Goal: Task Accomplishment & Management: Manage account settings

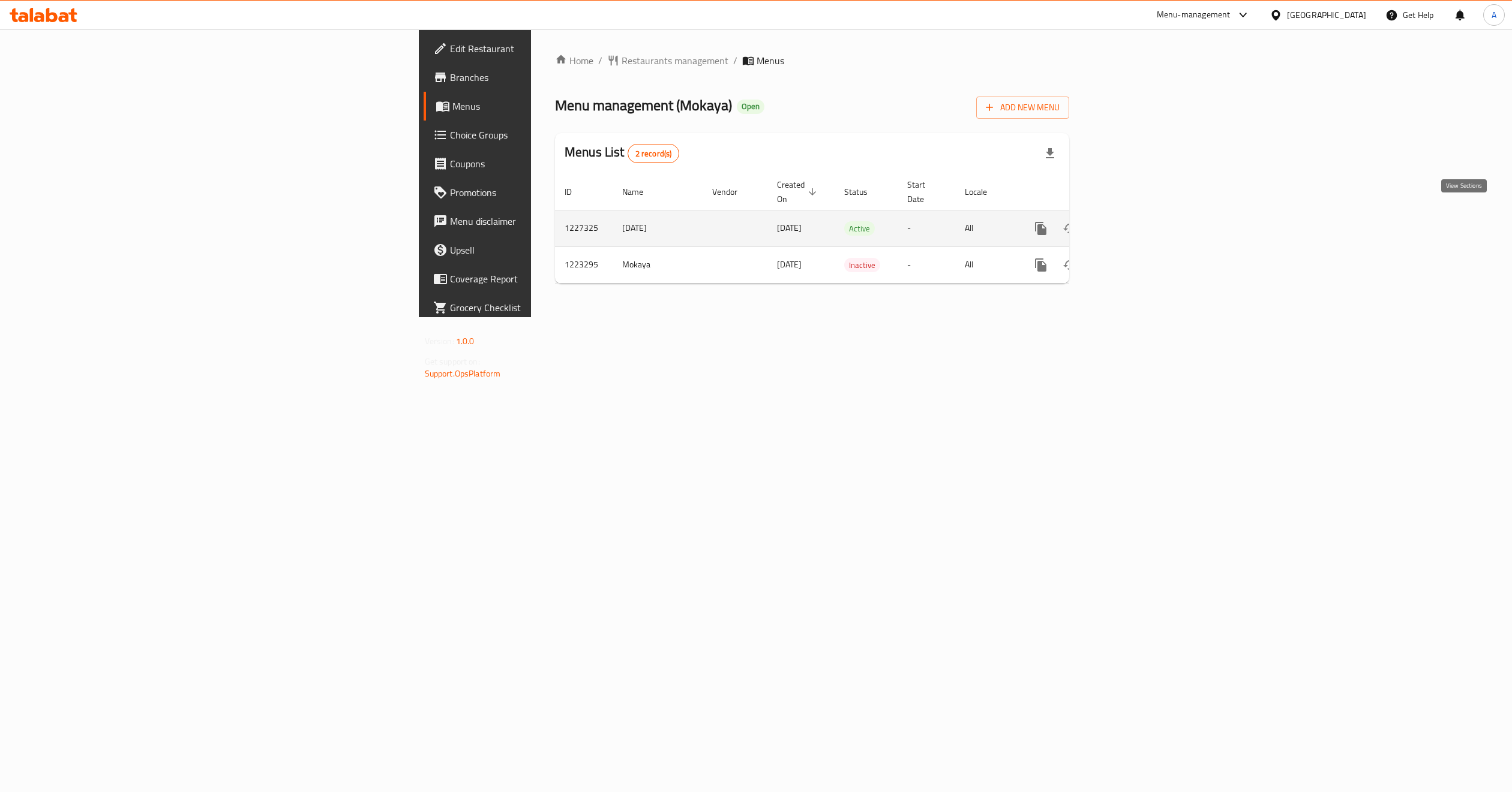
click at [1135, 221] on icon "enhanced table" at bounding box center [1127, 228] width 15 height 15
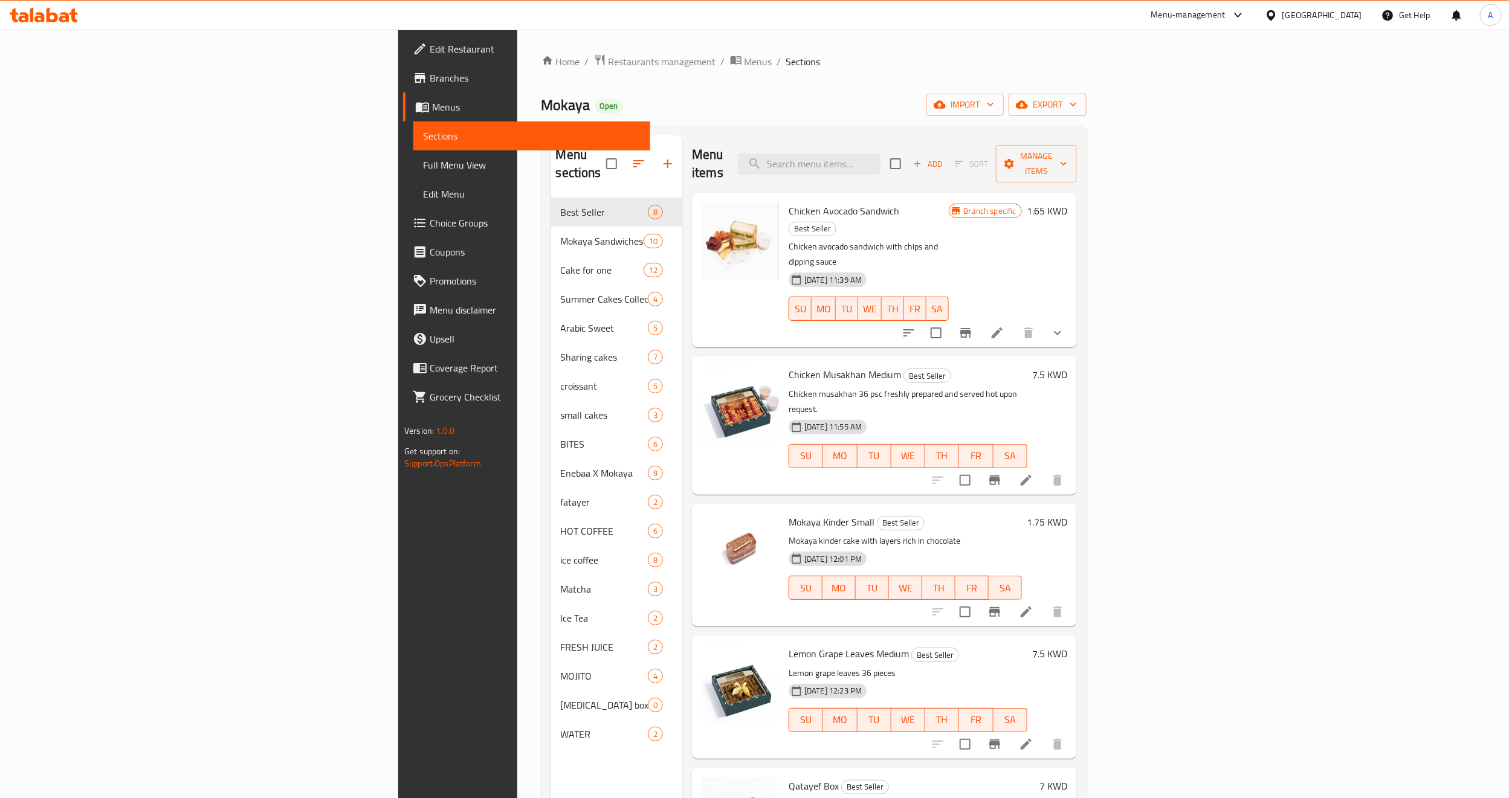
click at [686, 86] on div "Home / Restaurants management / Menus / Sections Mokaya Open import export Menu…" at bounding box center [813, 499] width 545 height 890
click at [880, 156] on input "search" at bounding box center [809, 163] width 143 height 21
paste input "Chocolate Corn Bites"
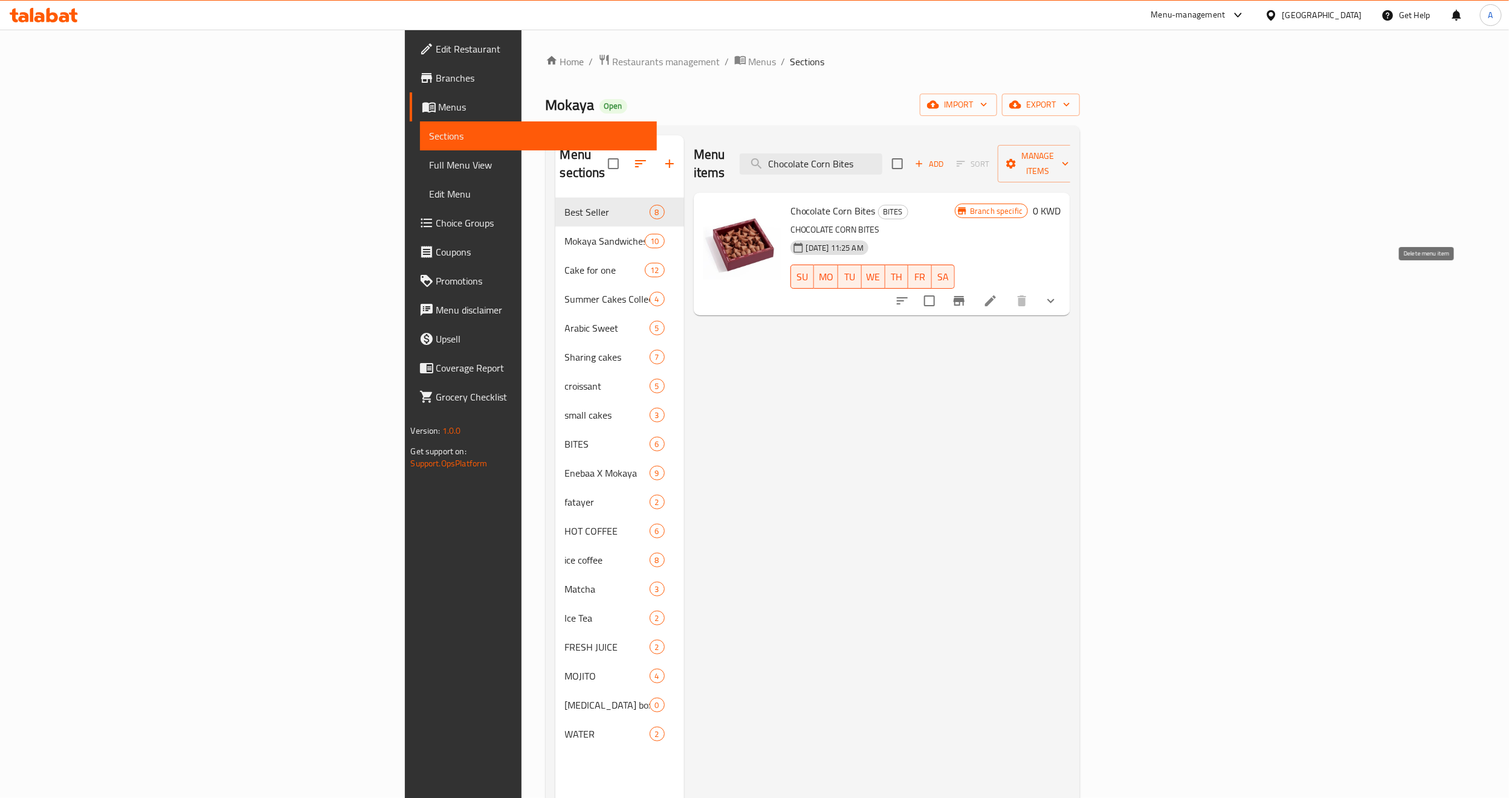
type input "Chocolate Corn Bites"
click at [998, 294] on icon at bounding box center [990, 301] width 15 height 15
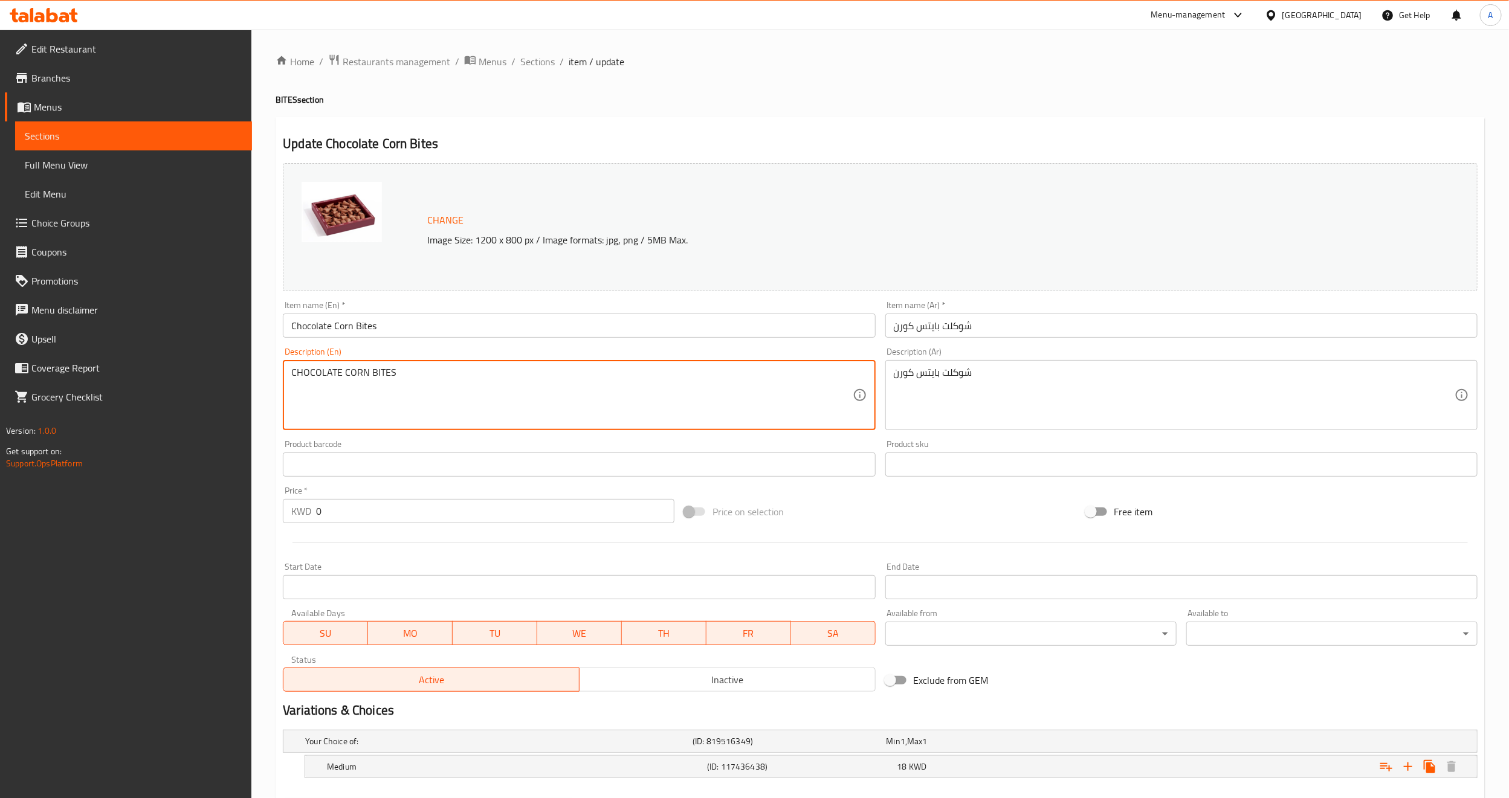
click at [410, 369] on textarea "CHOCOLATE CORN BITES" at bounding box center [571, 395] width 561 height 57
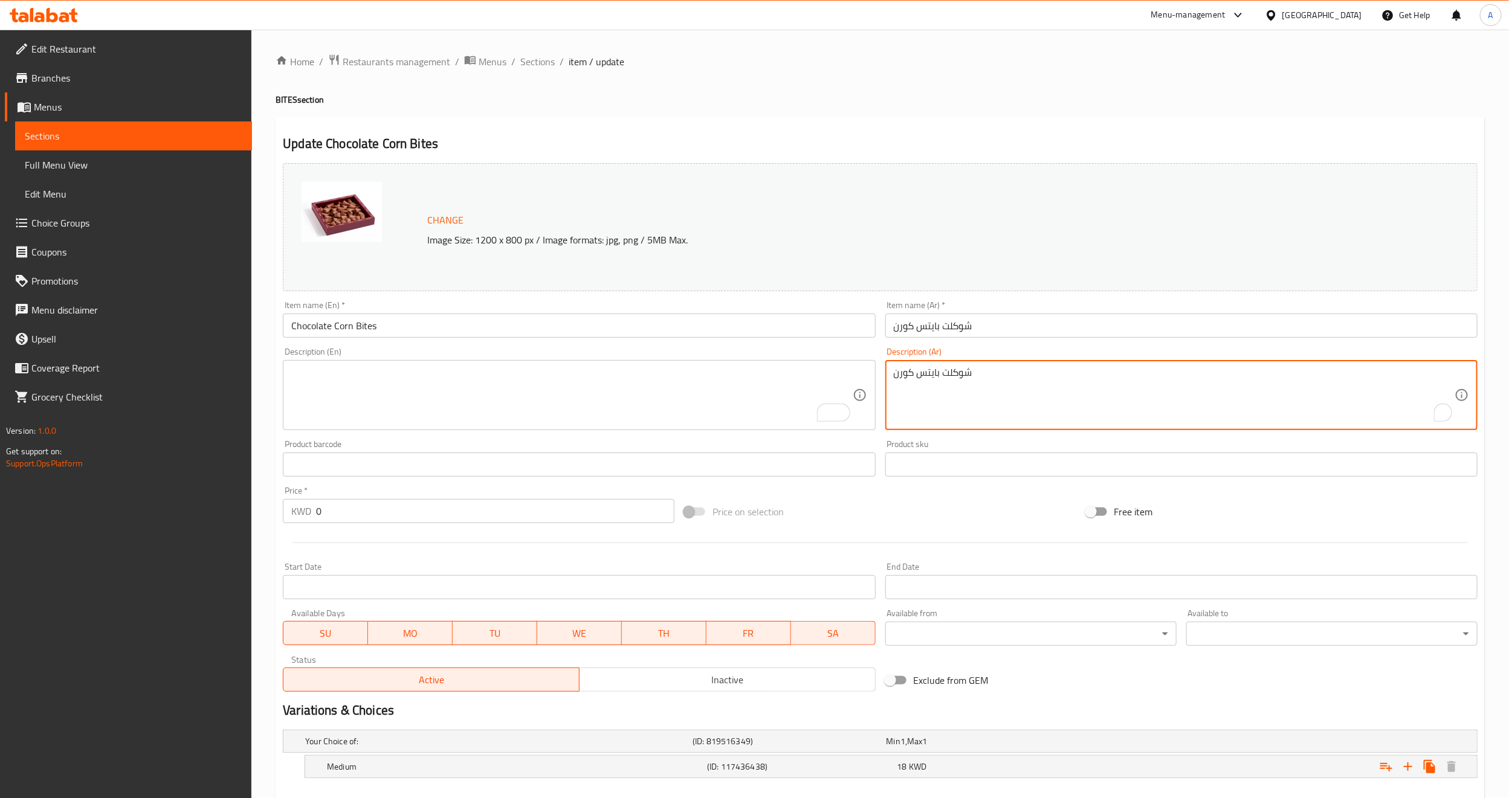
click at [1035, 377] on textarea "شوكلت بايتس كورن" at bounding box center [1174, 395] width 561 height 57
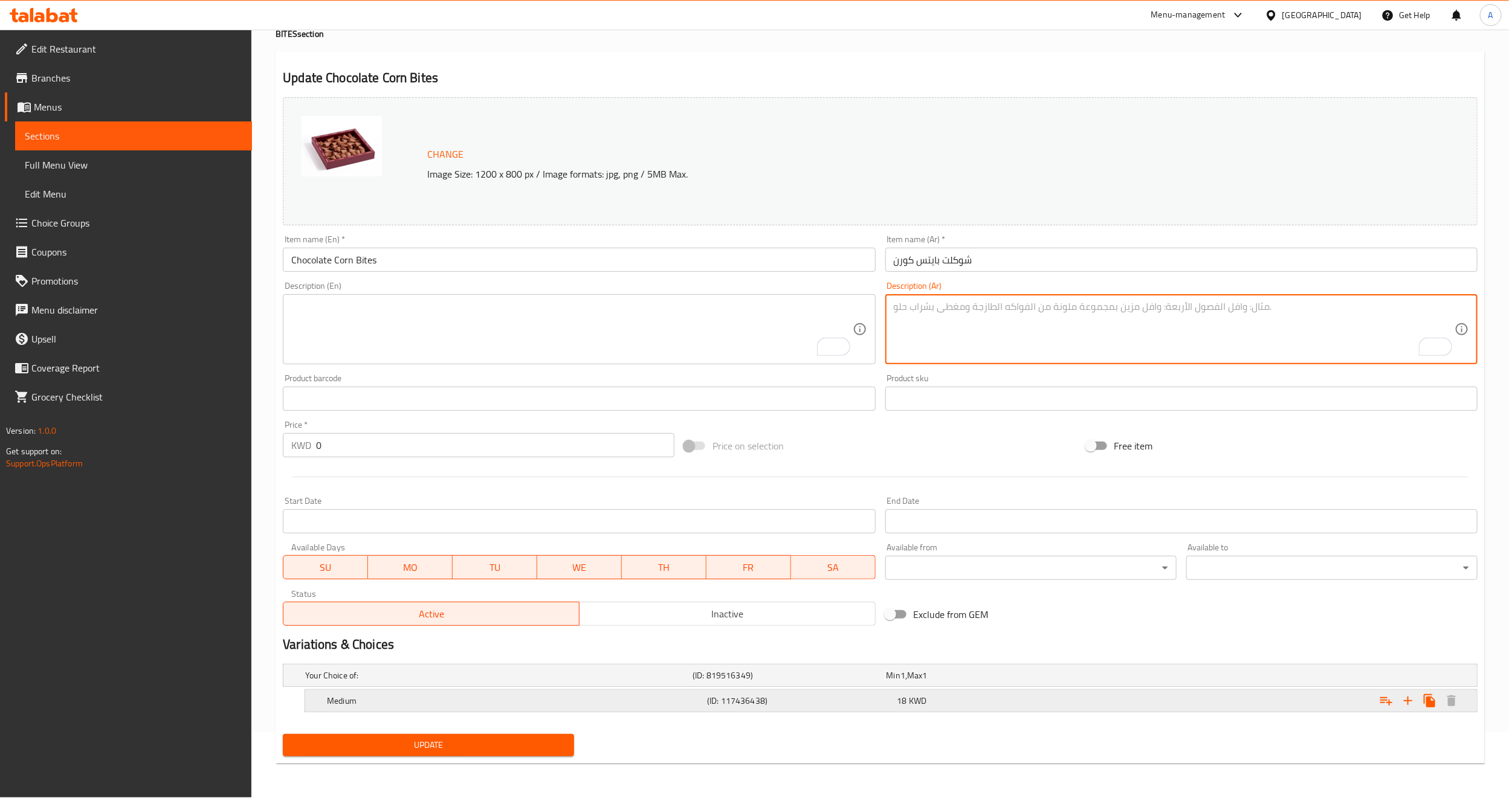
click at [951, 682] on div "18 KWD" at bounding box center [980, 676] width 189 height 12
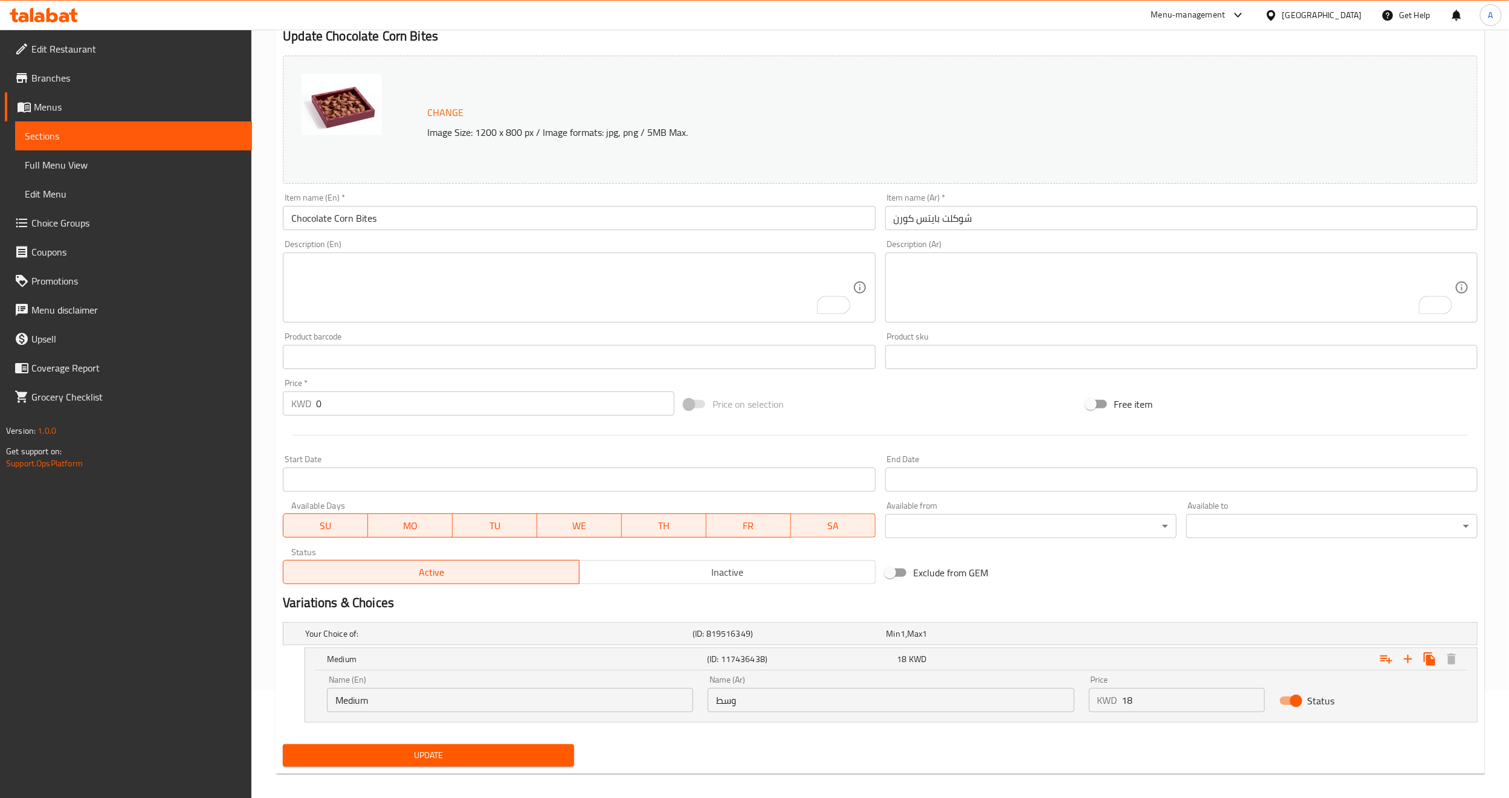
scroll to position [118, 0]
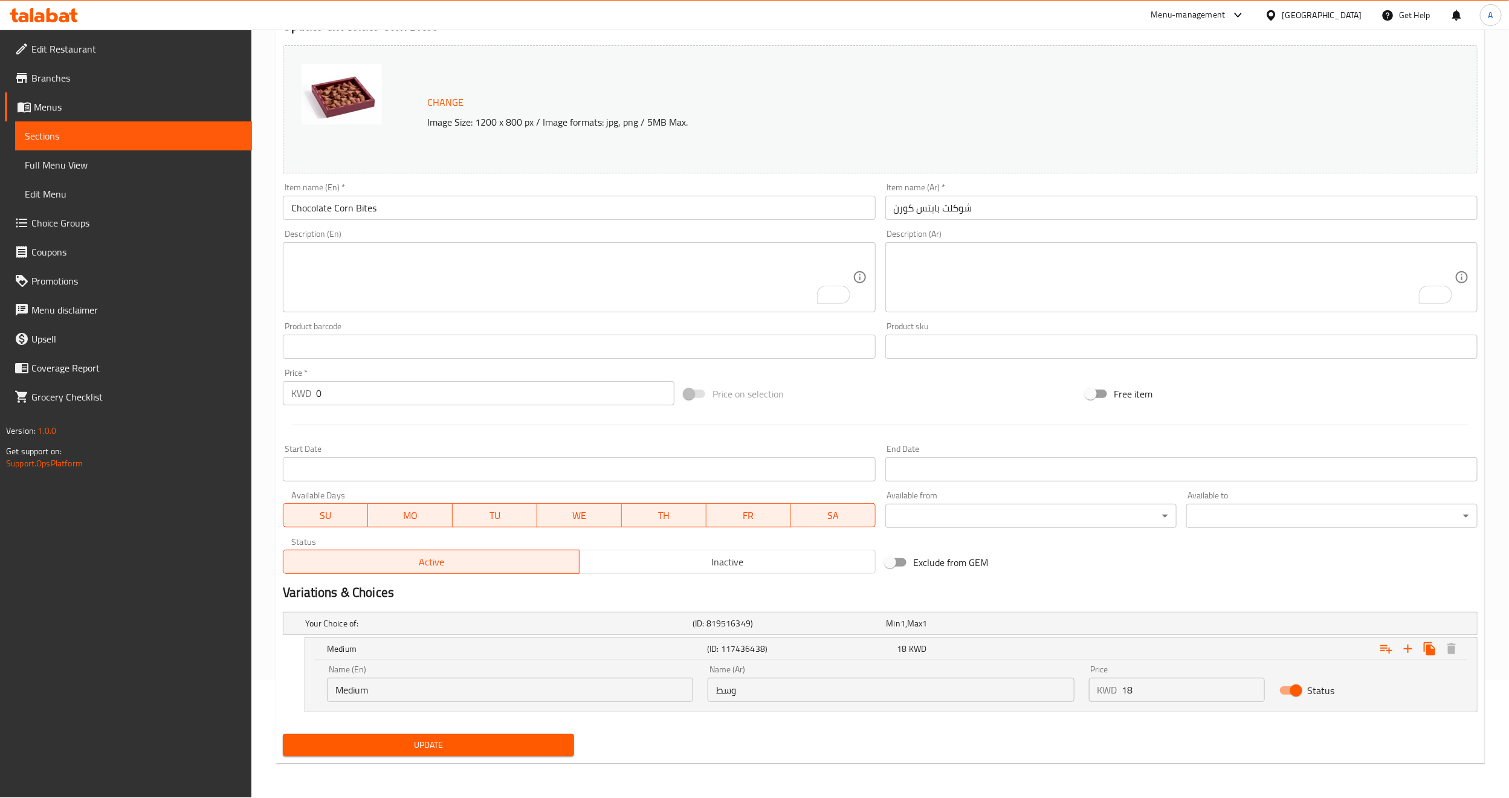
click at [562, 749] on span "Update" at bounding box center [428, 745] width 272 height 15
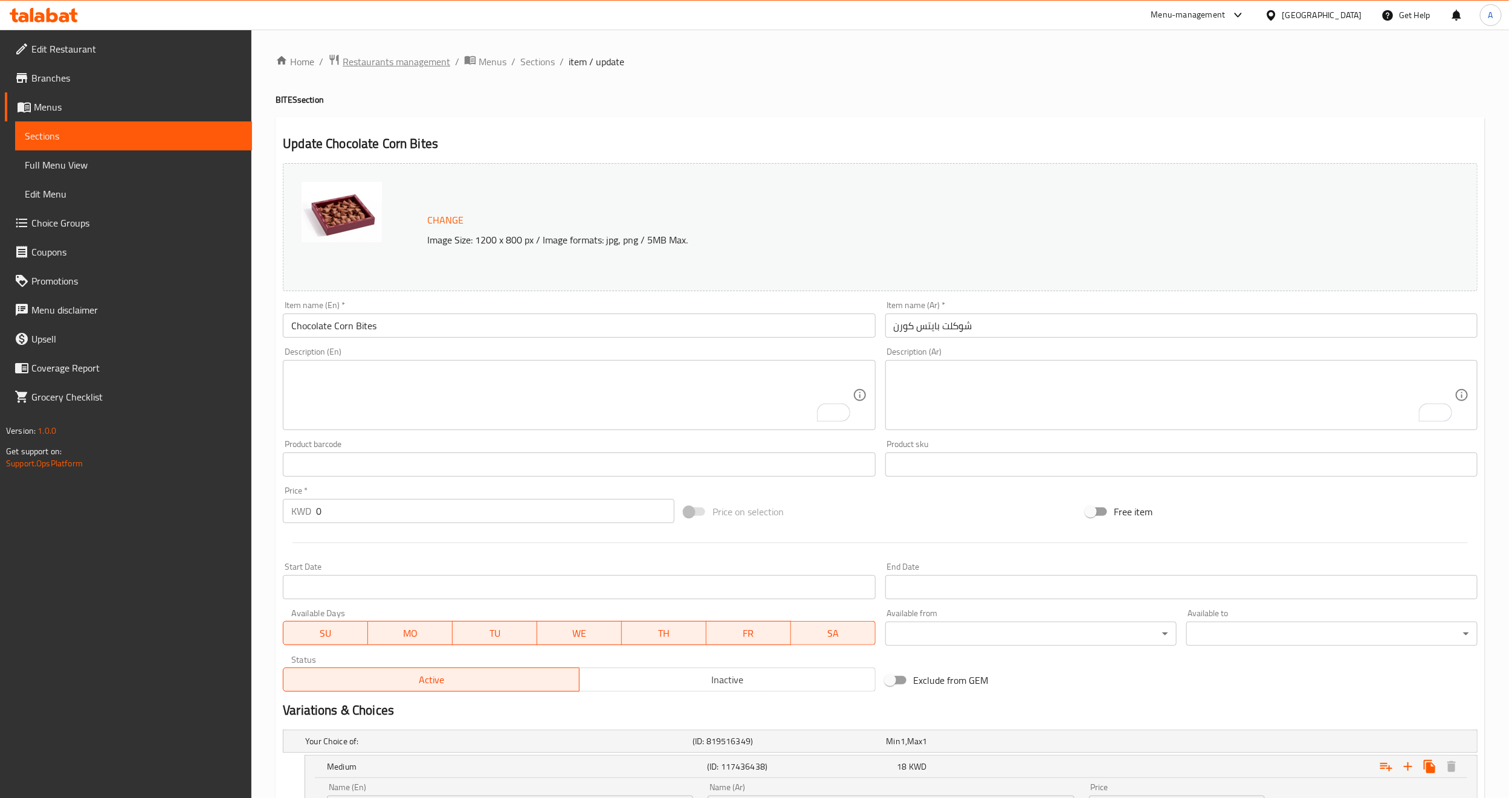
click at [398, 66] on span "Restaurants management" at bounding box center [397, 61] width 108 height 15
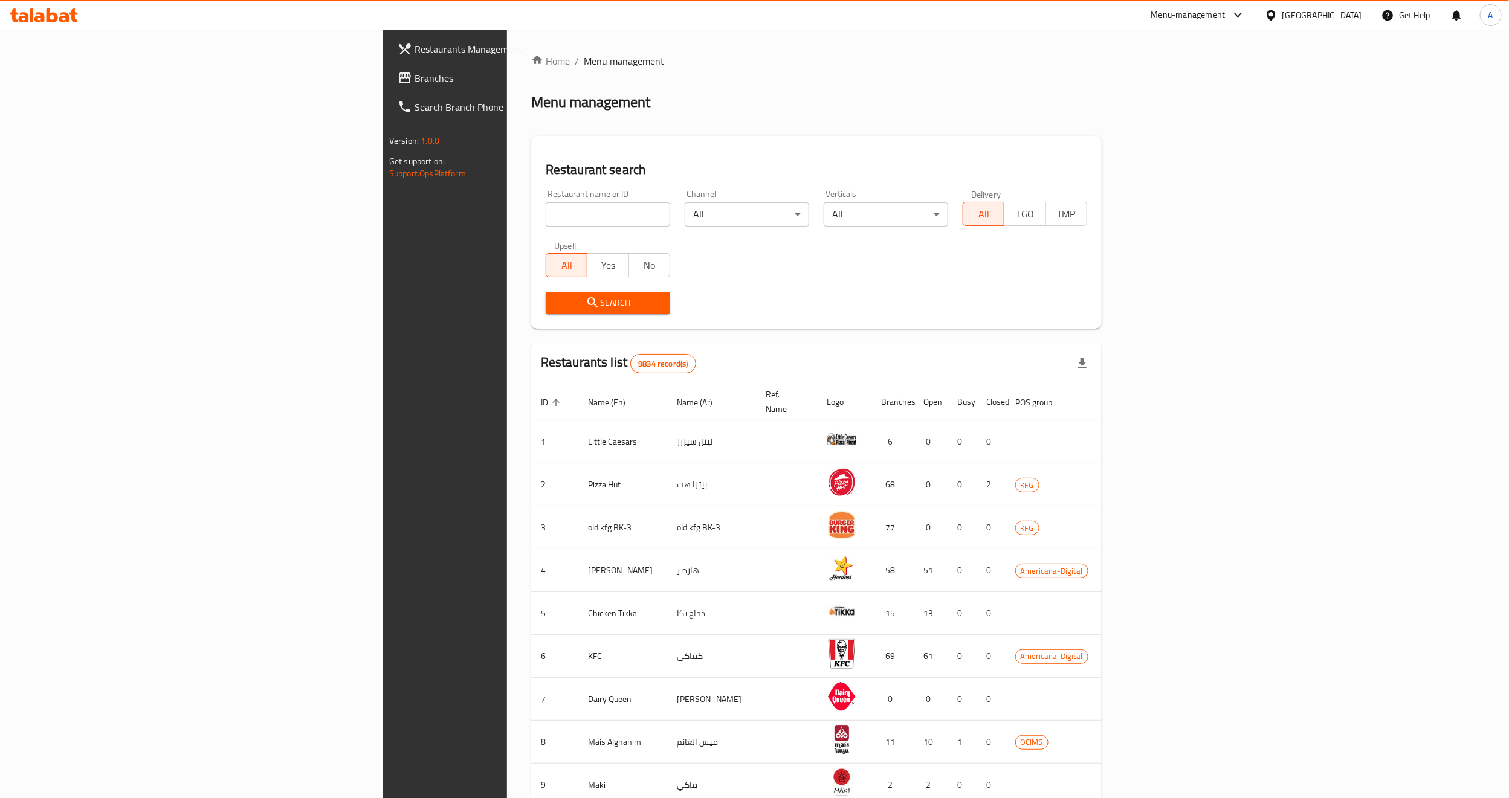
click at [898, 262] on div "Restaurant name or ID Restaurant name or ID Channel All ​ Verticals All ​ Deliv…" at bounding box center [816, 251] width 556 height 139
click at [415, 79] on span "Branches" at bounding box center [520, 78] width 211 height 15
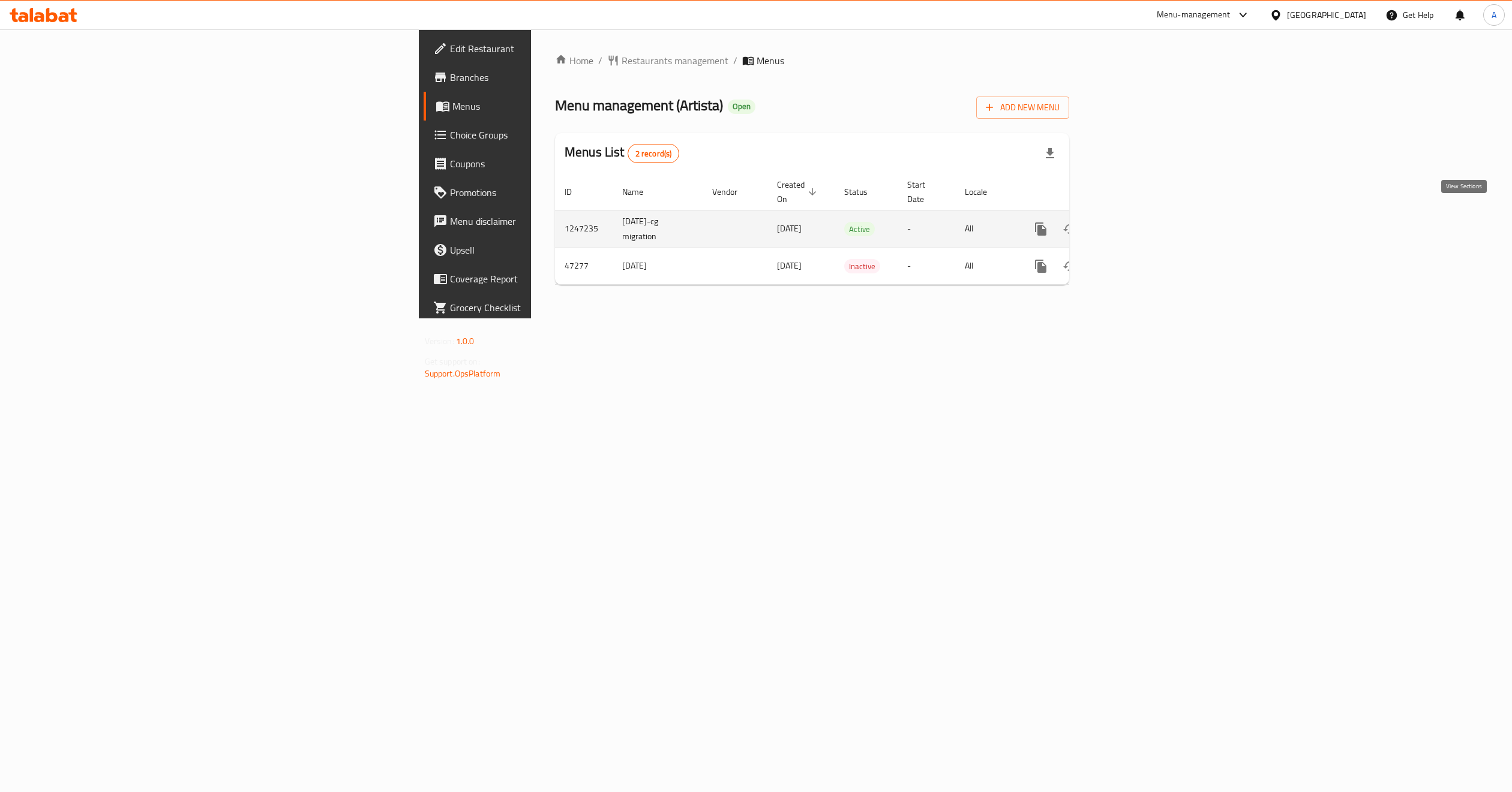
click at [1142, 221] on link "enhanced table" at bounding box center [1127, 228] width 29 height 29
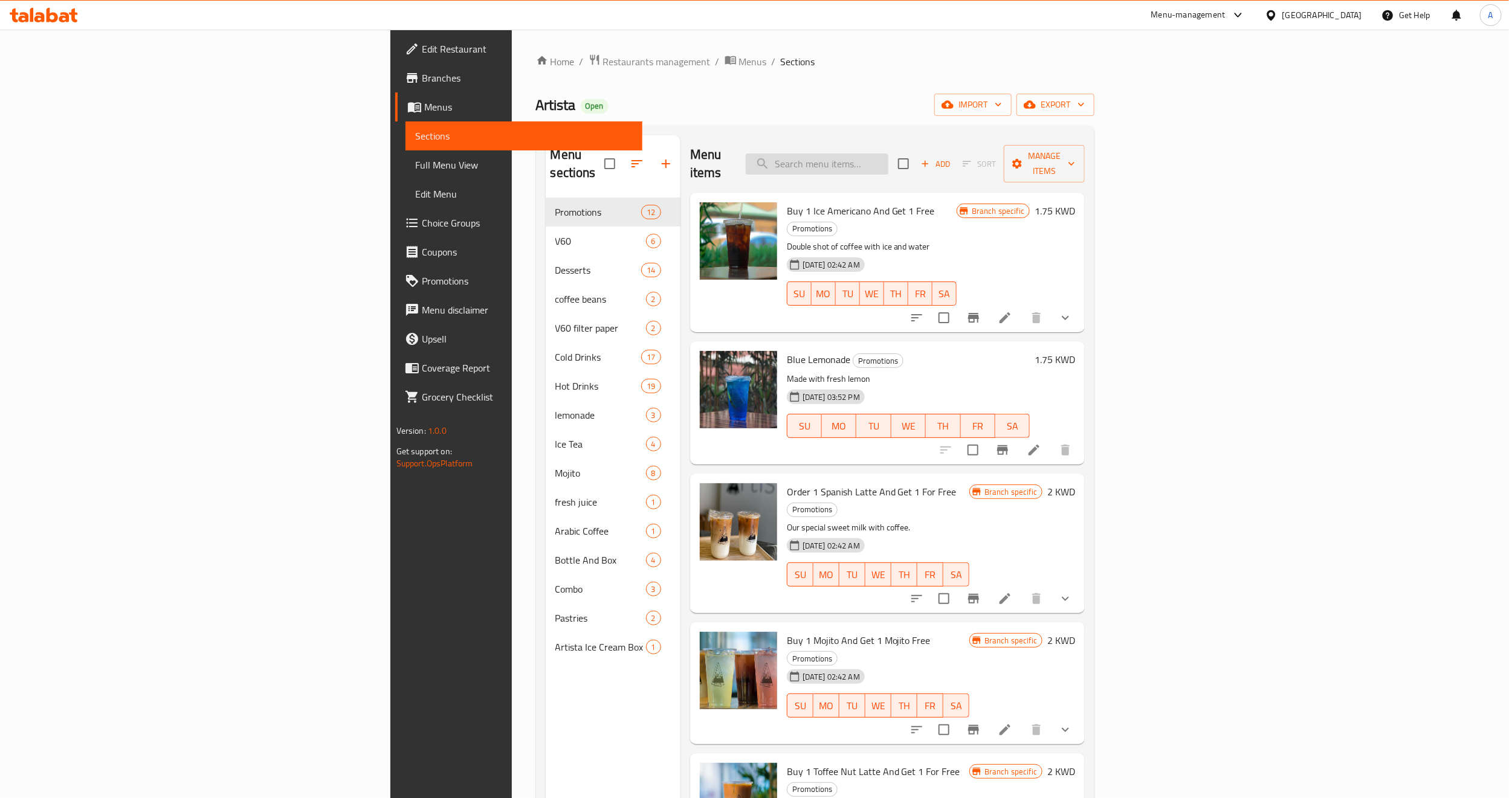
click at [888, 158] on input "search" at bounding box center [817, 163] width 143 height 21
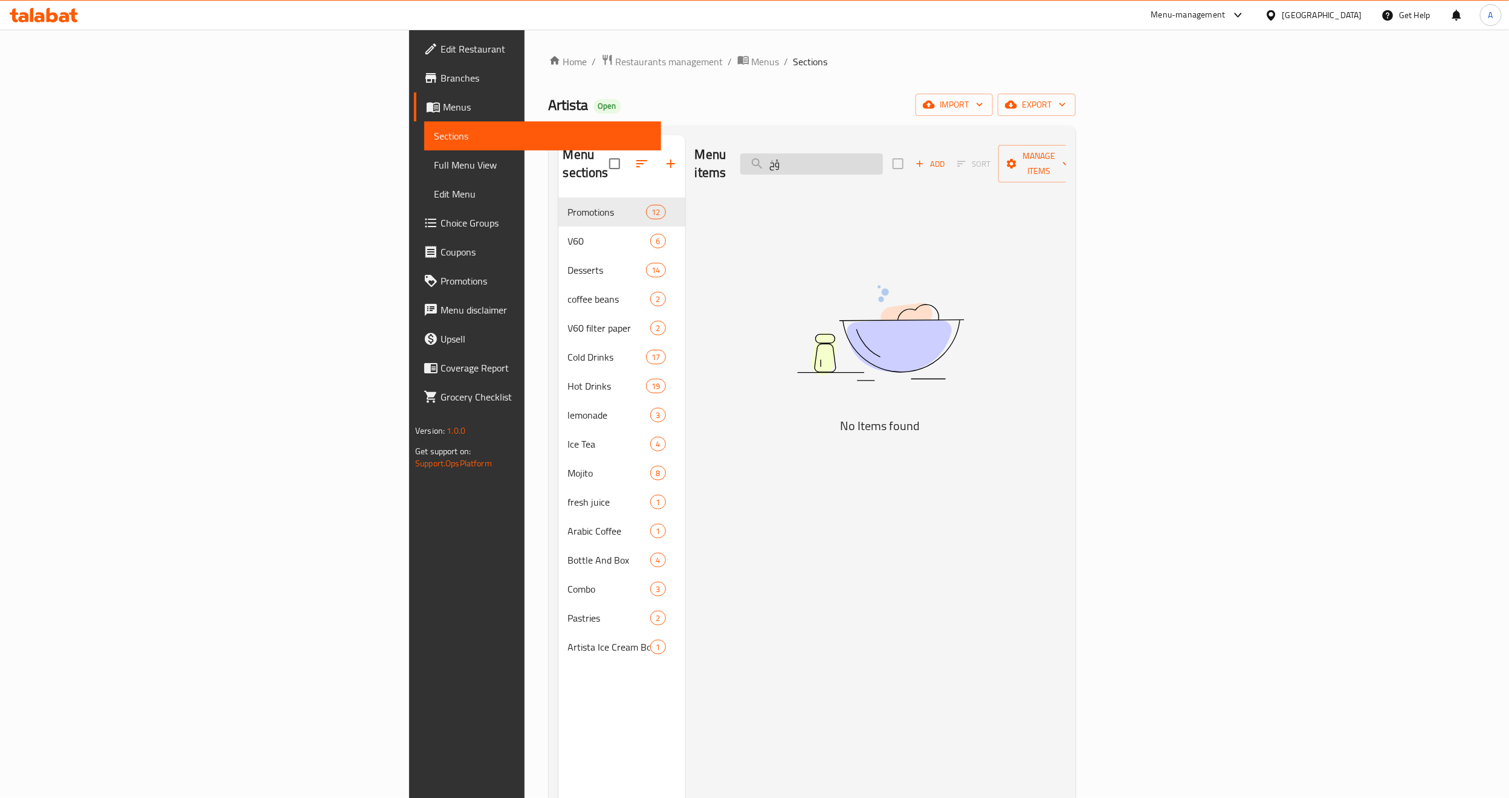
type input "ؤ"
type input "C"
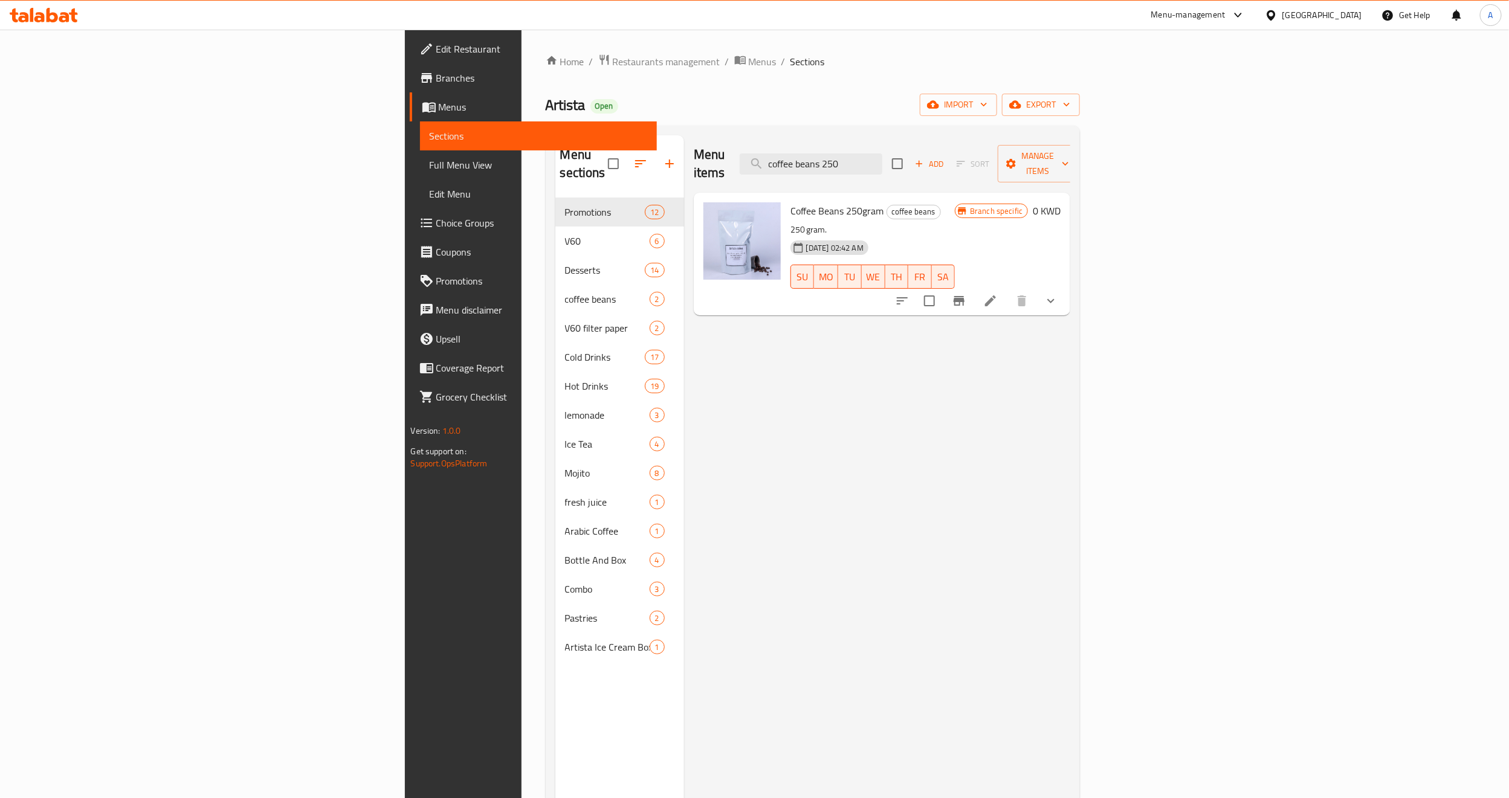
type input "coffee beans 250"
click at [996, 295] on icon at bounding box center [990, 300] width 11 height 11
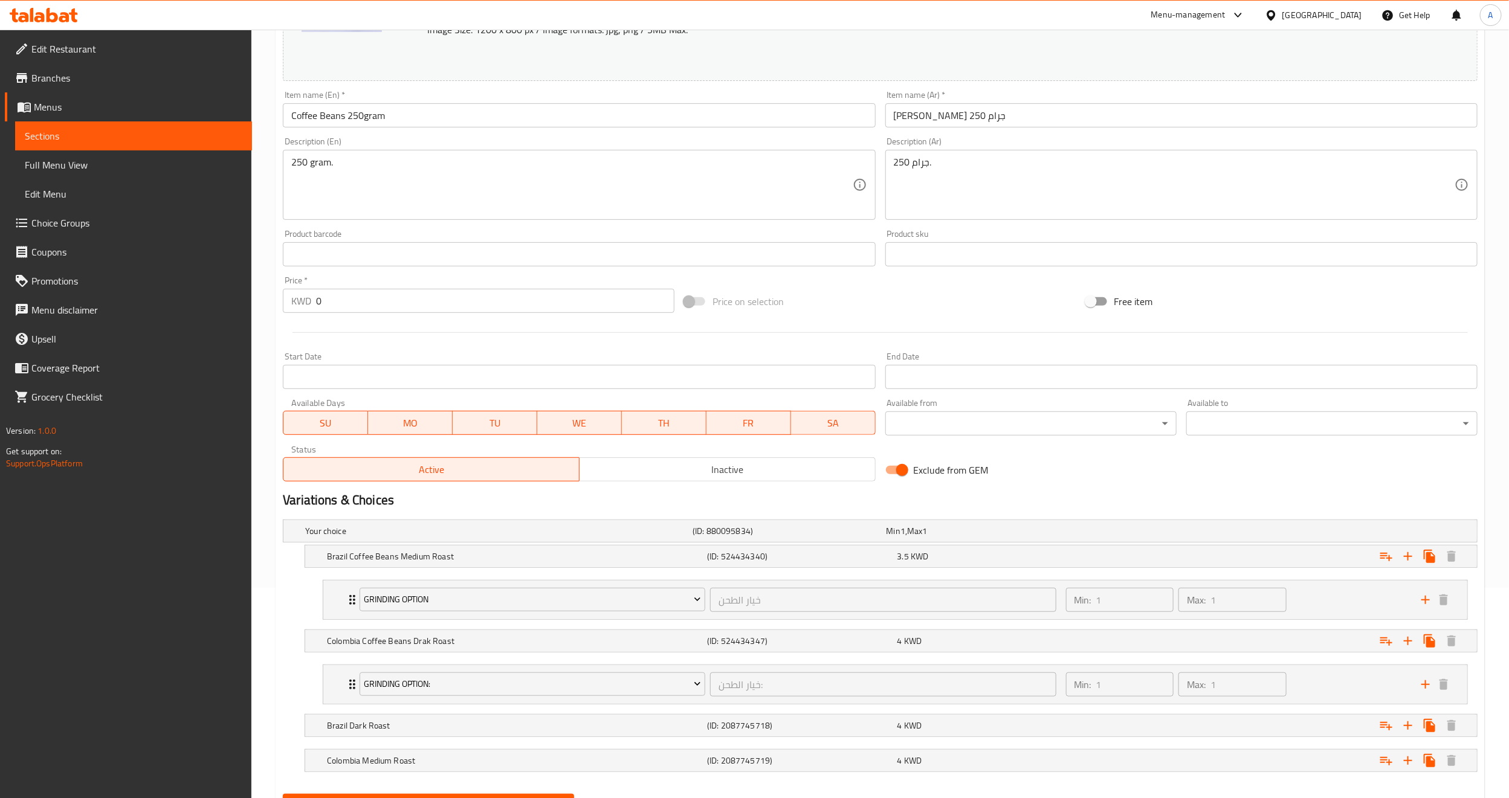
scroll to position [274, 0]
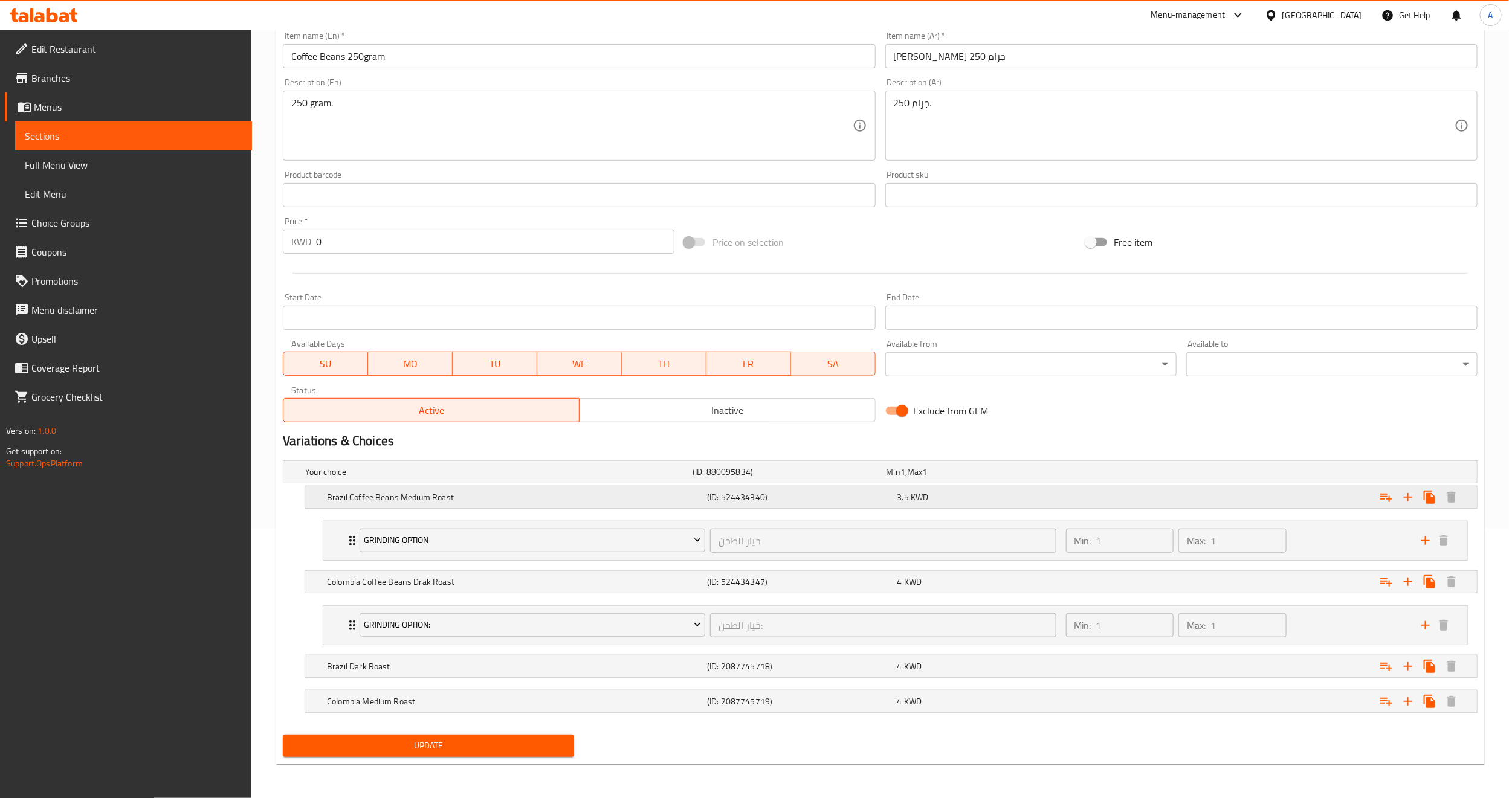
click at [375, 478] on h5 "Brazil Coffee Beans Medium Roast" at bounding box center [496, 472] width 383 height 12
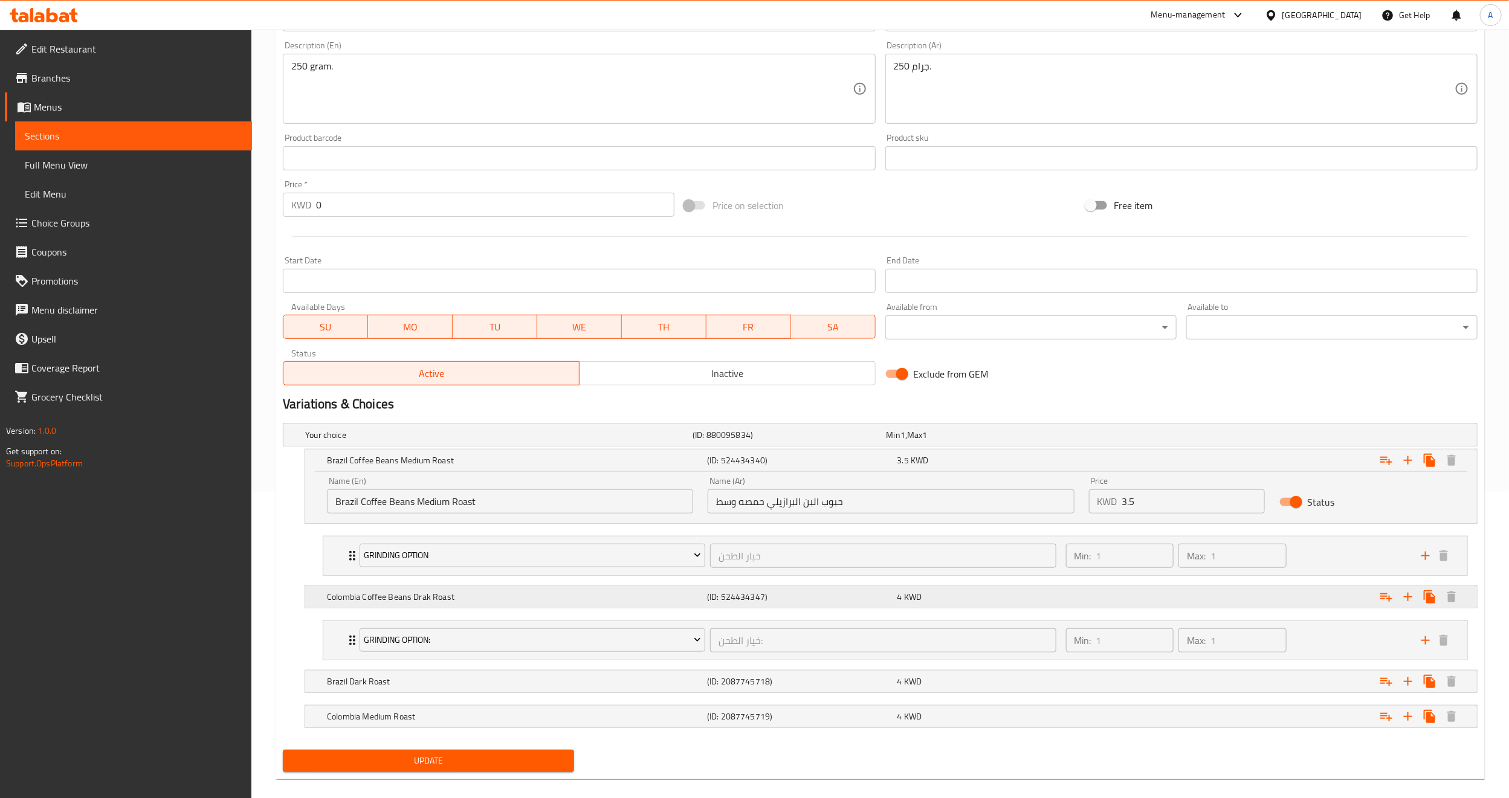
scroll to position [326, 0]
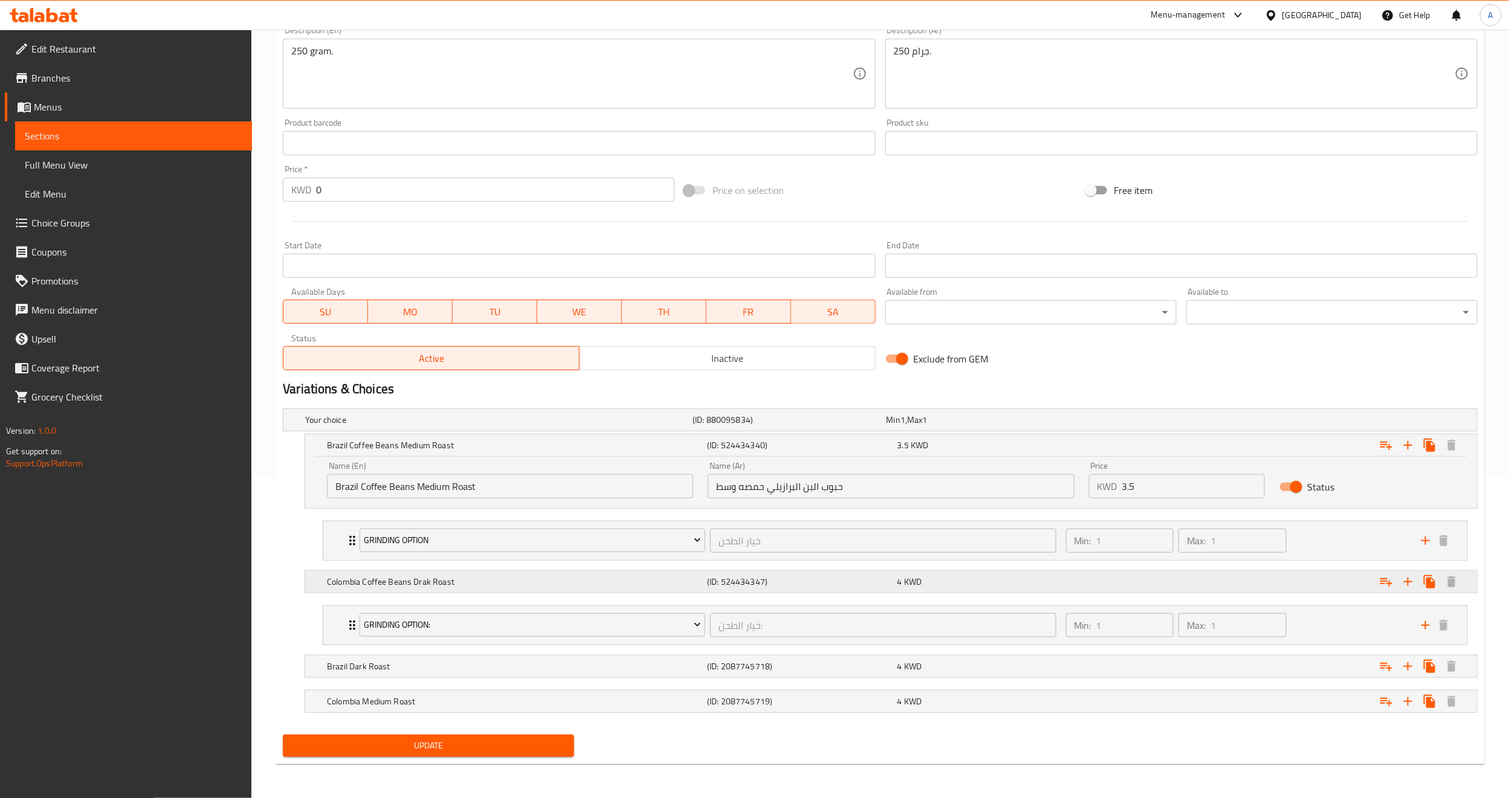
click at [369, 426] on h5 "Colombia Coffee Beans Drak Roast" at bounding box center [496, 420] width 383 height 12
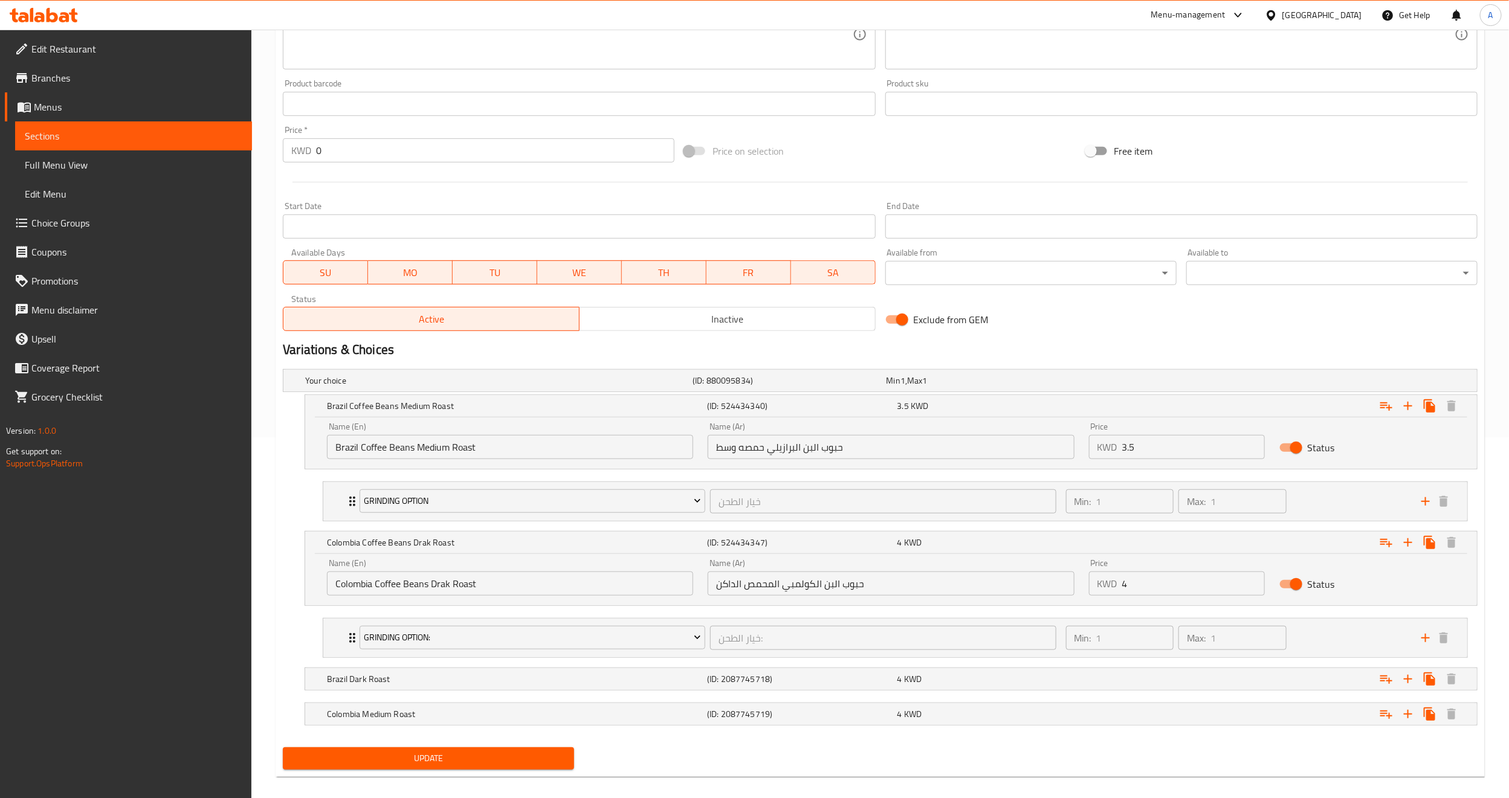
scroll to position [378, 0]
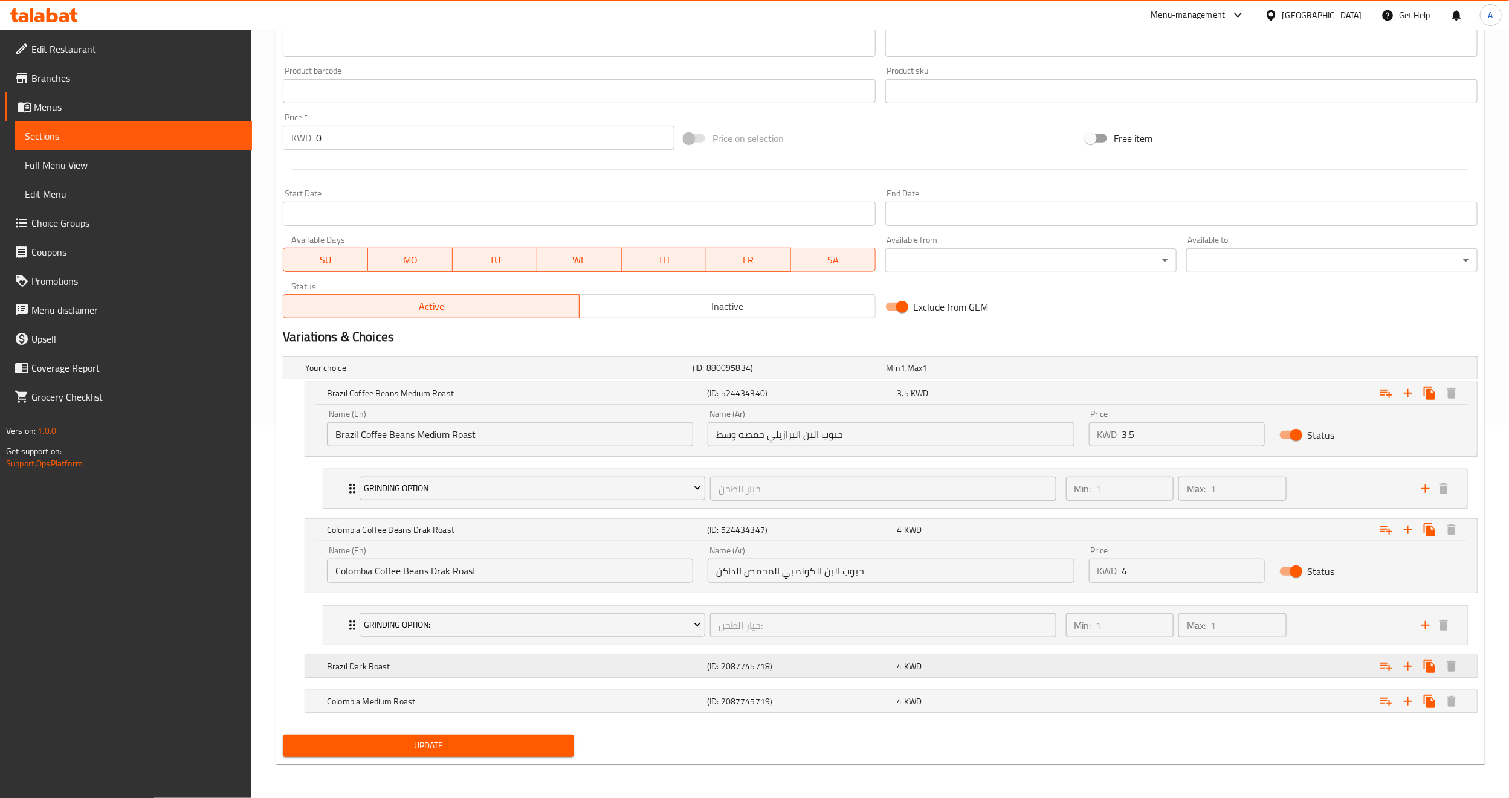
click at [396, 374] on h5 "Brazil Dark Roast" at bounding box center [496, 368] width 383 height 12
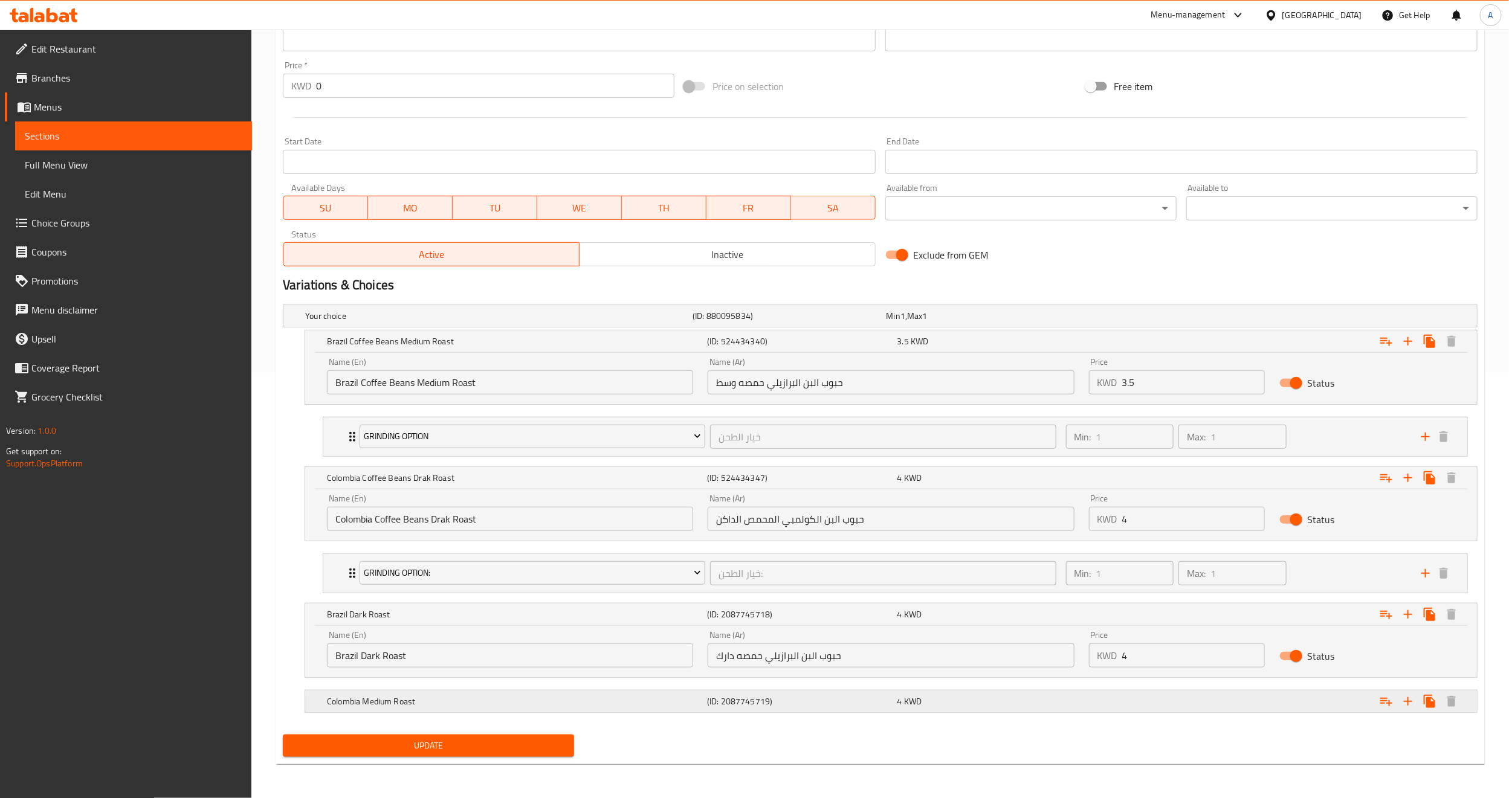
click at [406, 325] on div "Colombia Medium Roast" at bounding box center [496, 316] width 387 height 17
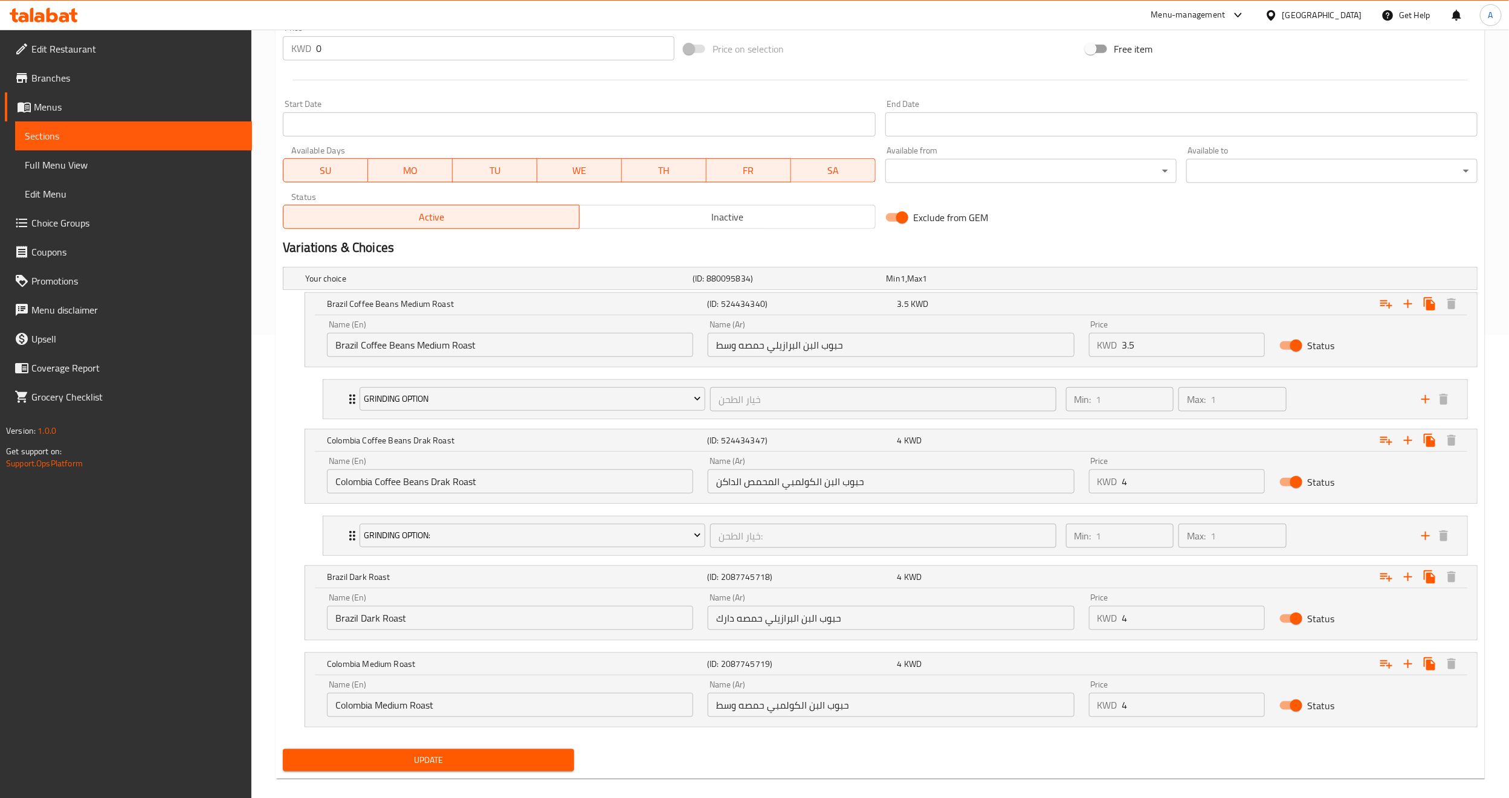
scroll to position [482, 0]
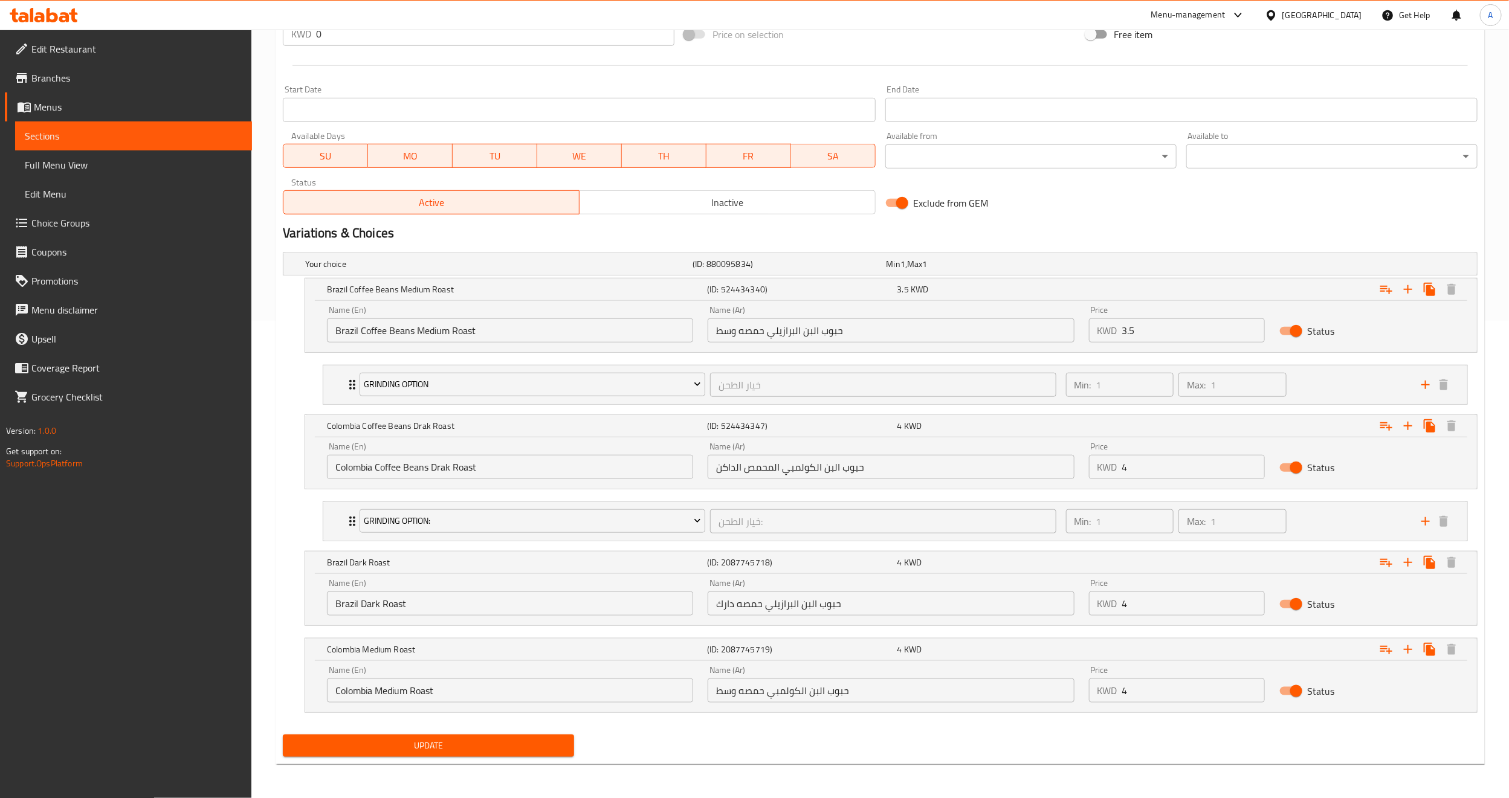
click at [843, 743] on div "Update" at bounding box center [880, 746] width 1204 height 32
click at [748, 325] on input "حبوب البن البرازيلي حمصه وسط" at bounding box center [891, 330] width 366 height 24
type input "حبوب البن البرازيلي المحمص وسط"
click at [506, 744] on span "Update" at bounding box center [428, 745] width 272 height 15
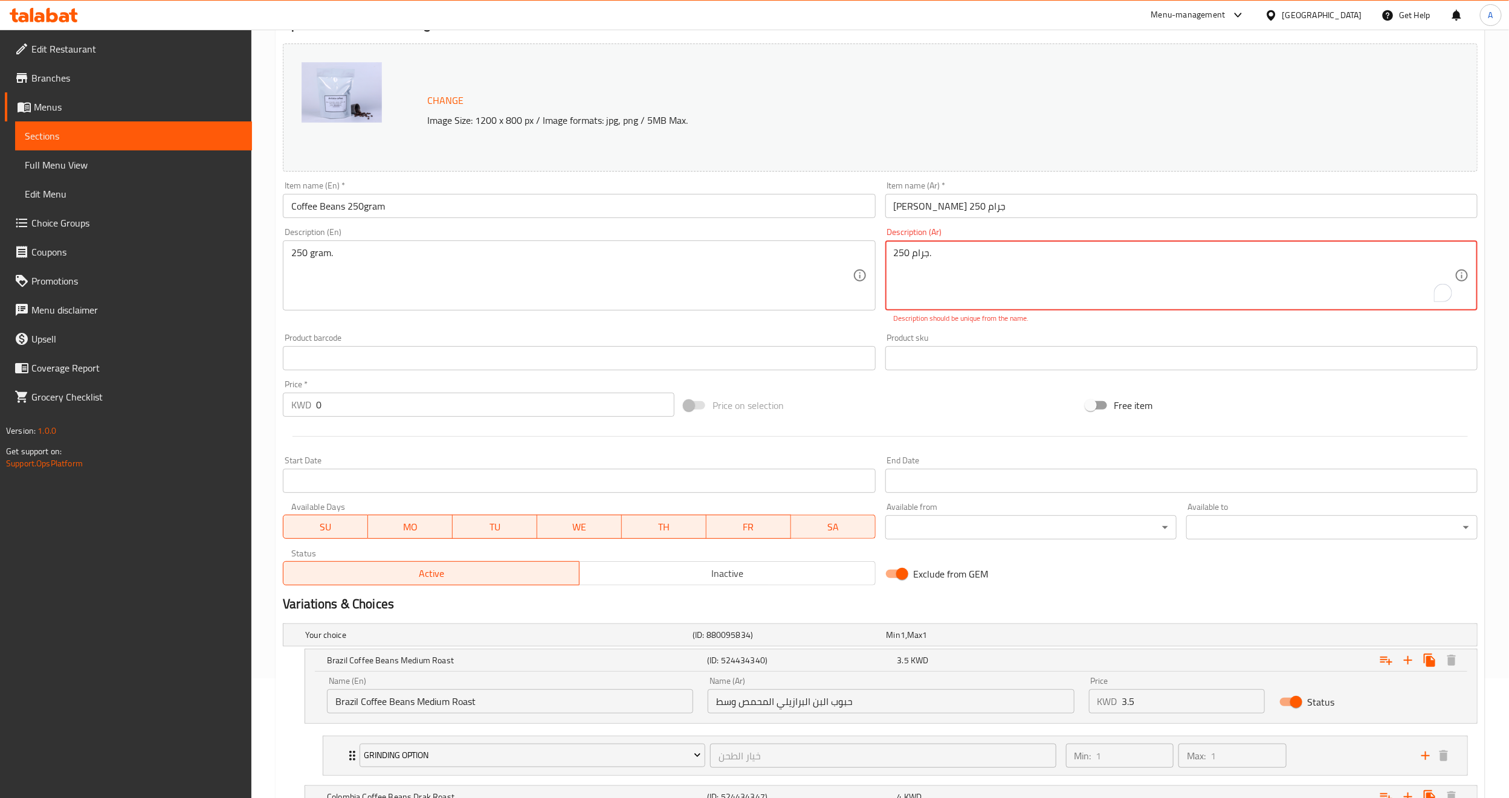
scroll to position [91, 0]
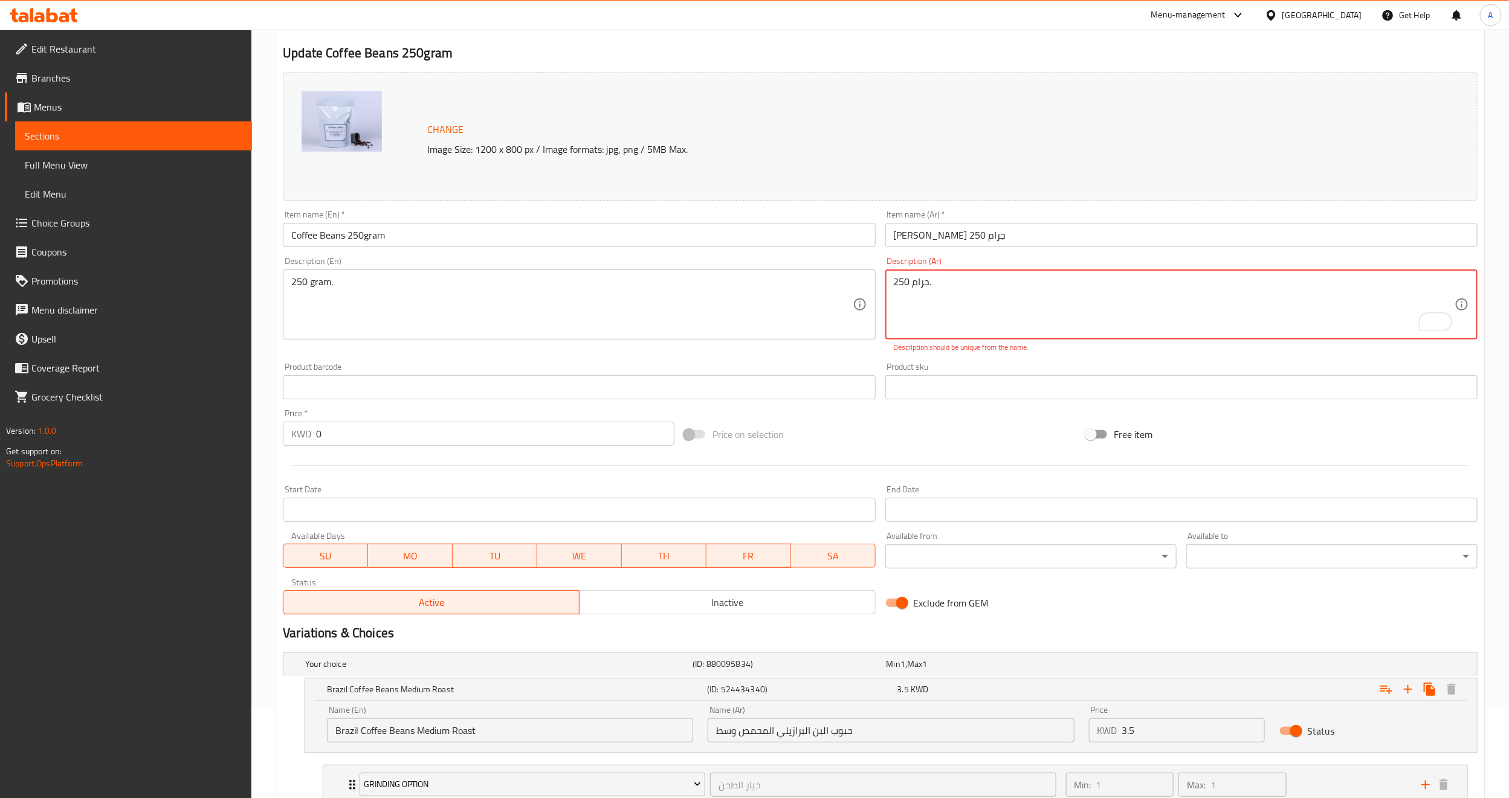
click at [954, 300] on textarea "250 جرام." at bounding box center [1174, 304] width 561 height 57
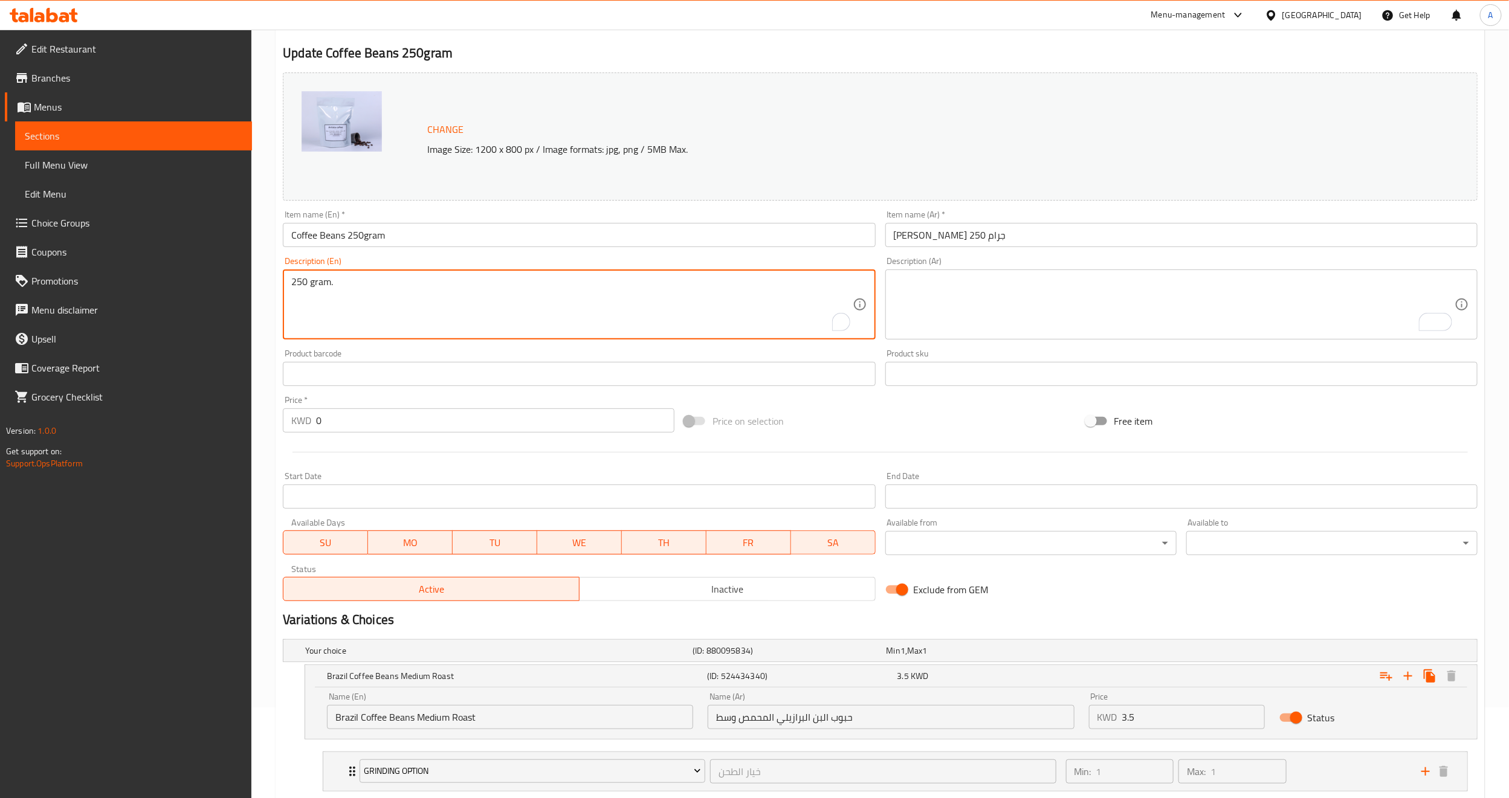
click at [678, 332] on textarea "250 gram." at bounding box center [571, 304] width 561 height 57
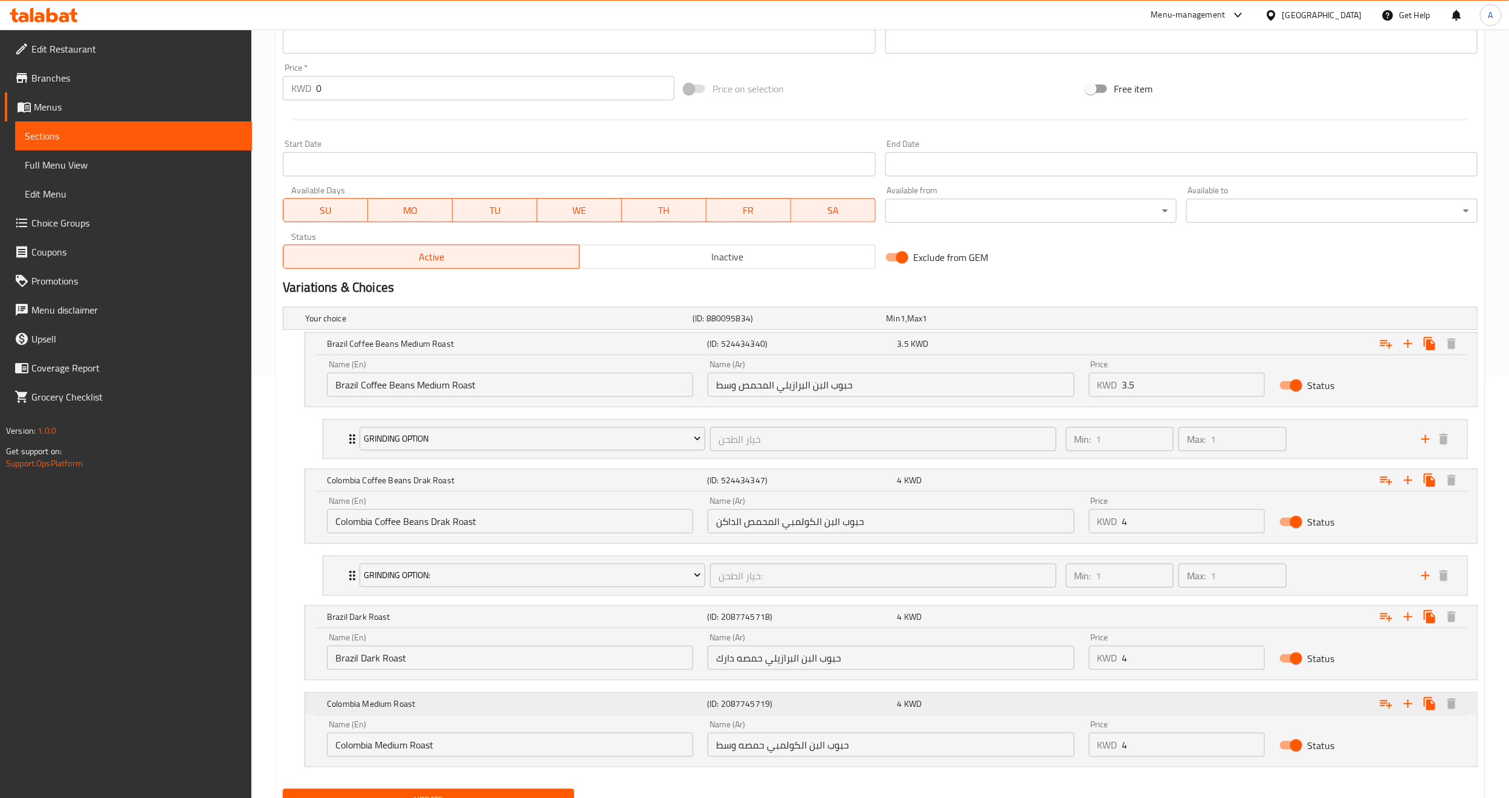
scroll to position [482, 0]
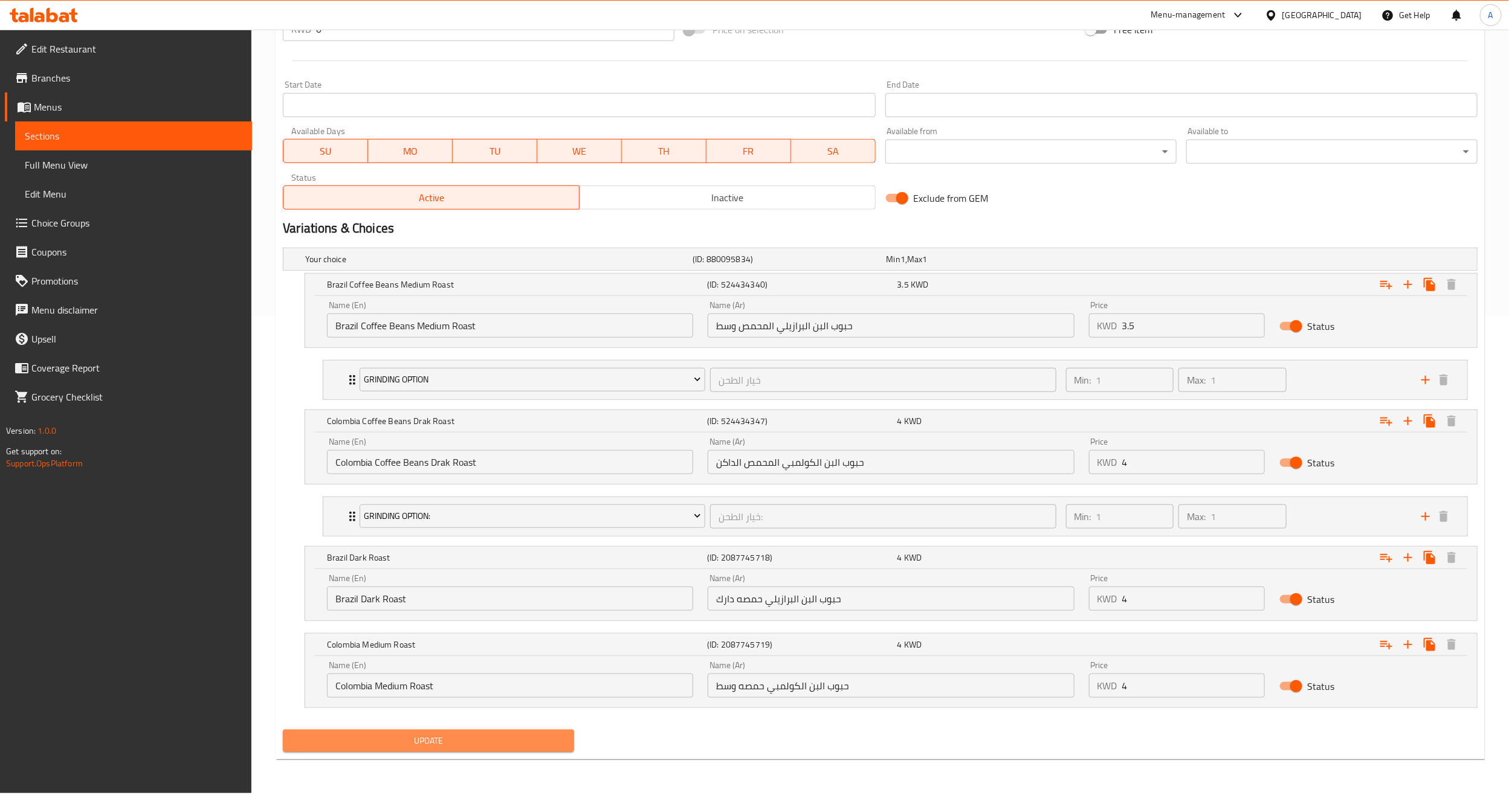
click at [447, 736] on button "Update" at bounding box center [428, 741] width 291 height 22
click at [447, 736] on div at bounding box center [754, 399] width 1509 height 798
